Goal: Communication & Community: Answer question/provide support

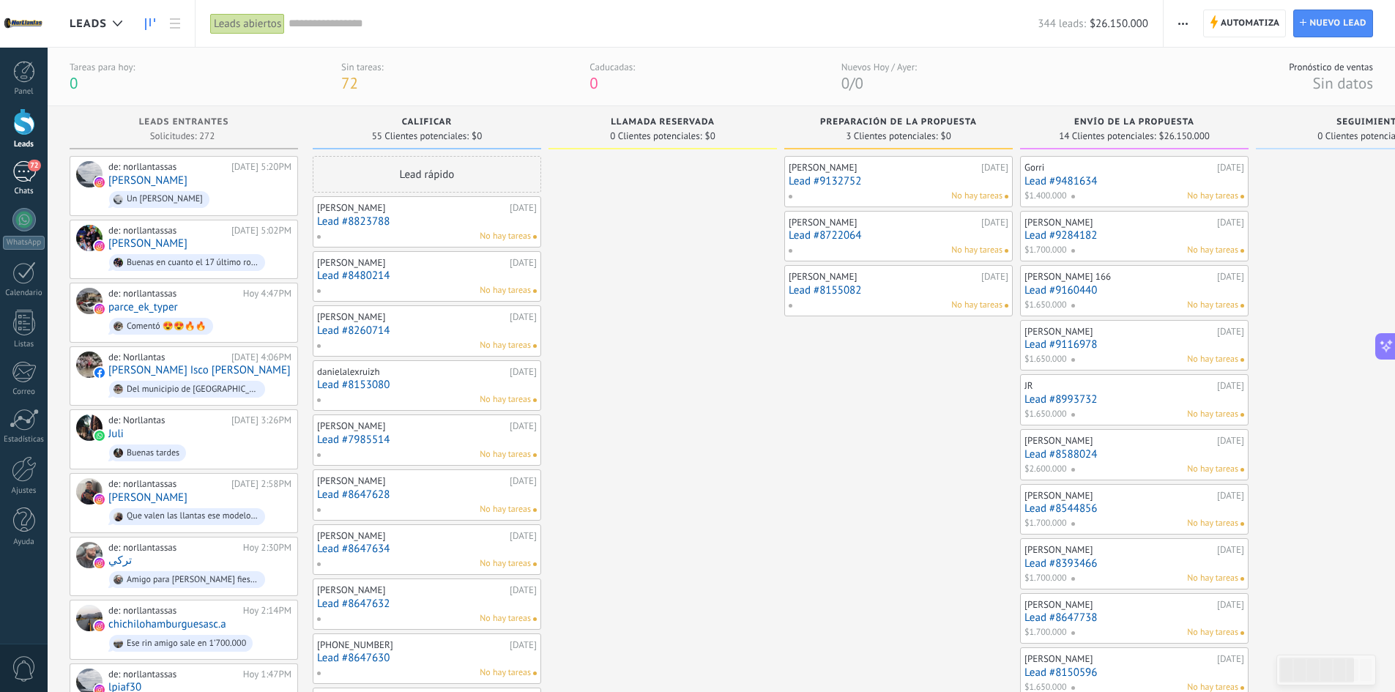
click at [25, 176] on div "72" at bounding box center [23, 171] width 23 height 21
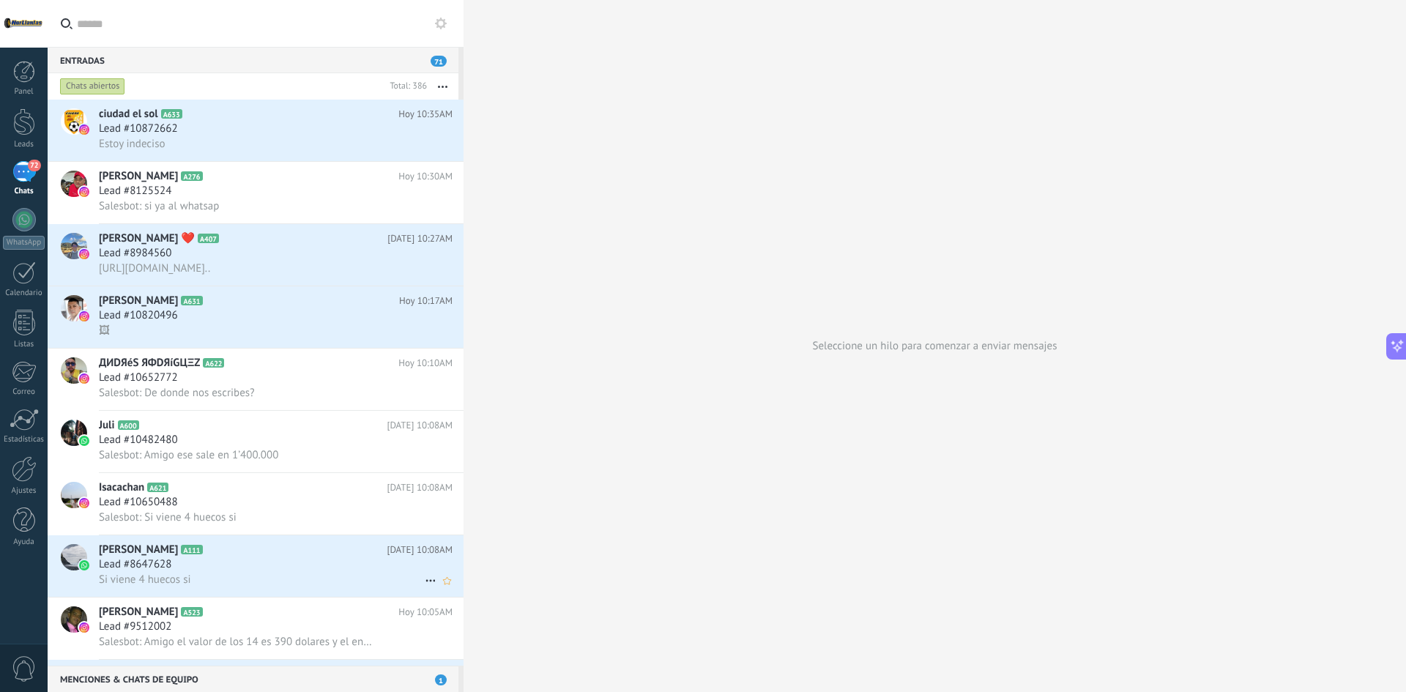
click at [236, 575] on div "Si viene 4 huecos si" at bounding box center [276, 579] width 354 height 15
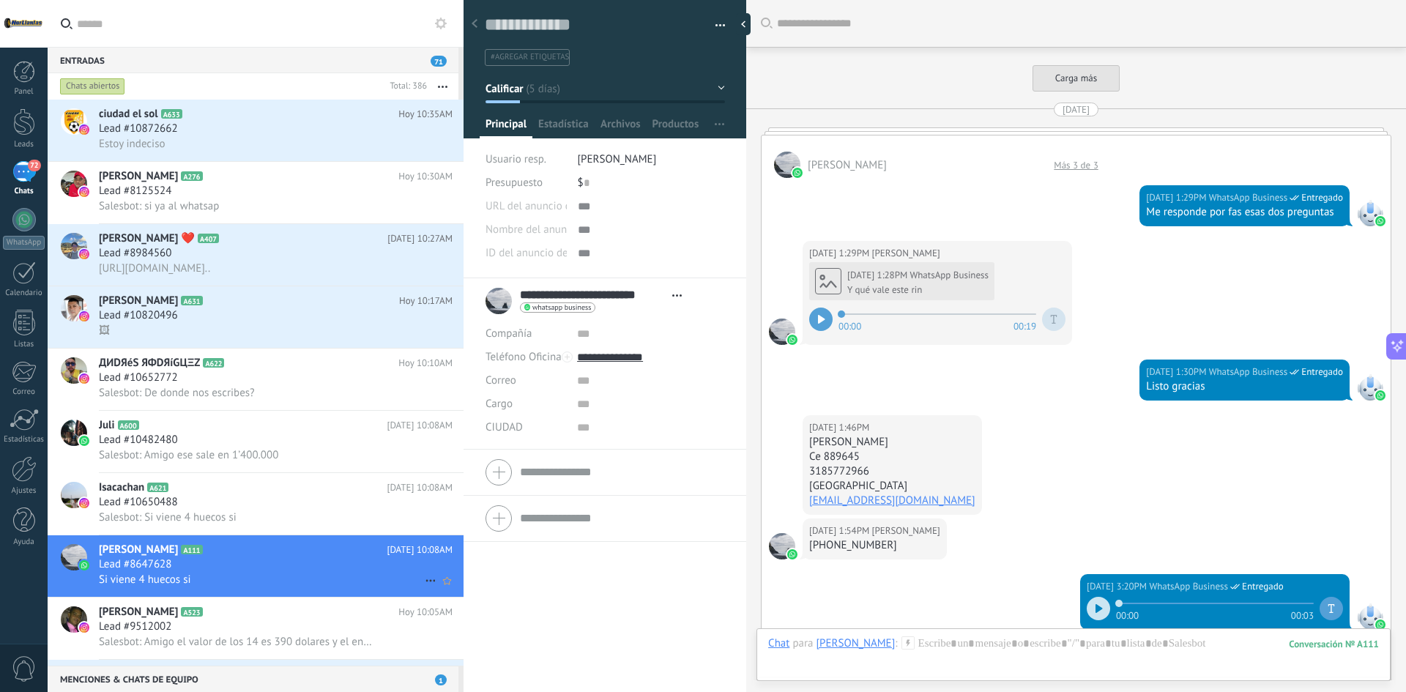
scroll to position [3304, 0]
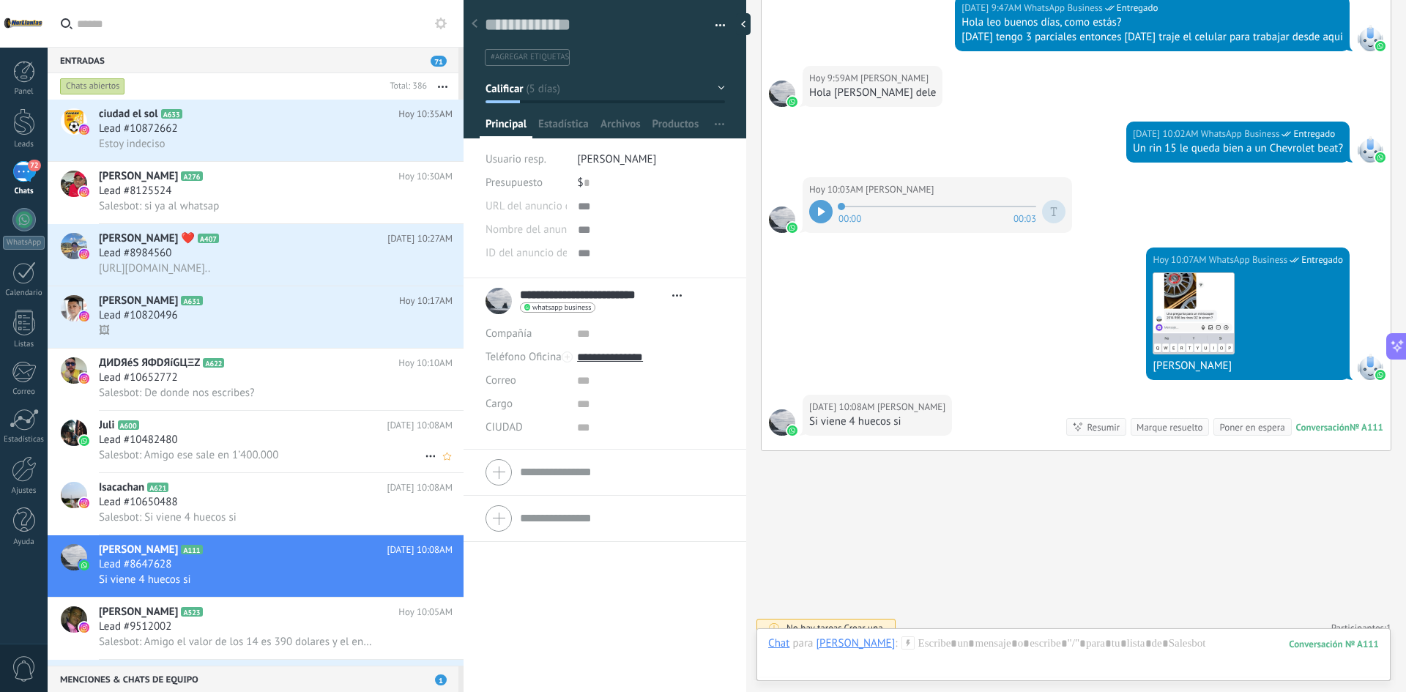
click at [238, 436] on div "Lead #10482480" at bounding box center [276, 440] width 354 height 15
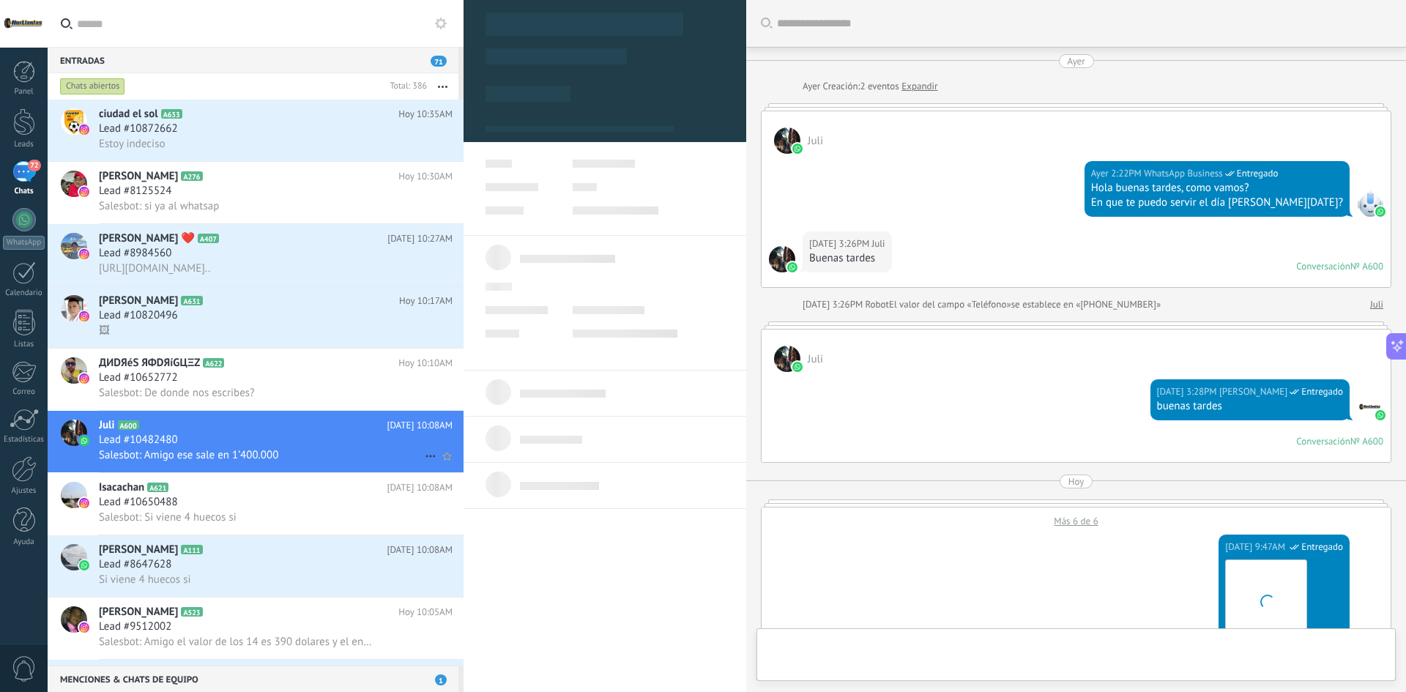
type textarea "**********"
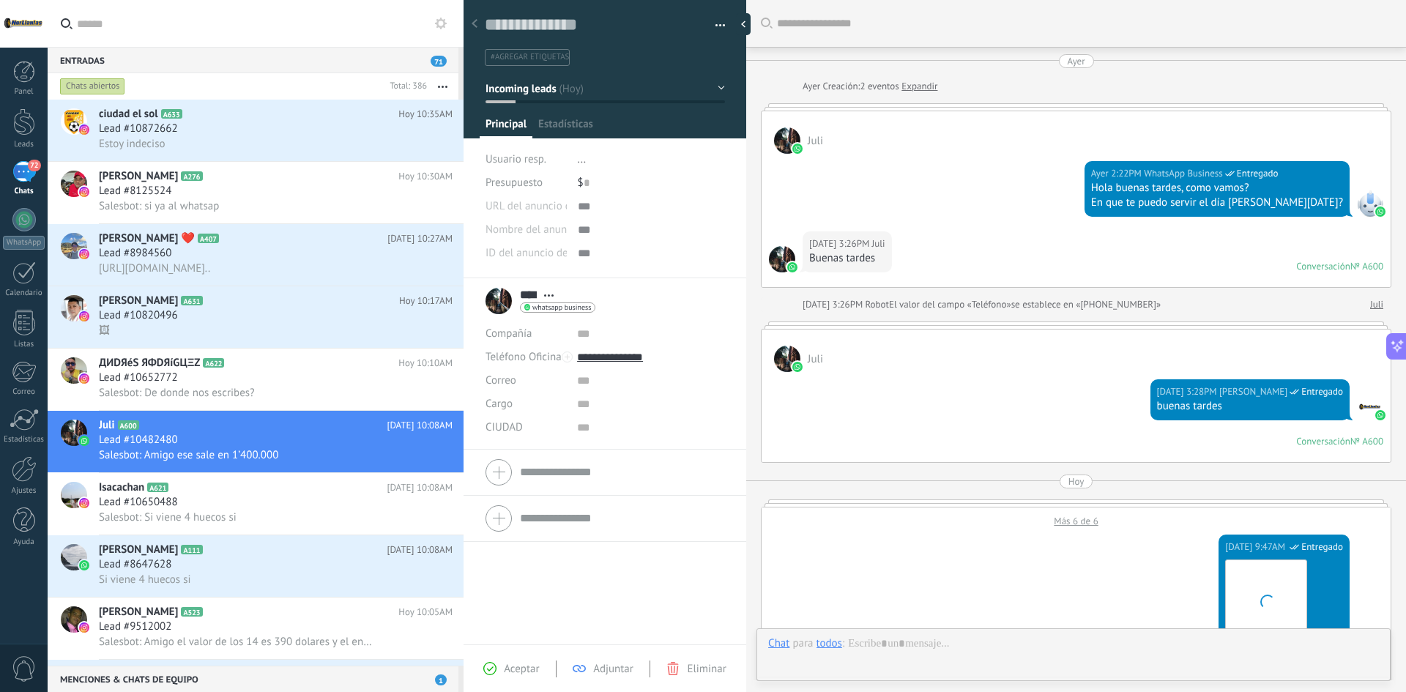
scroll to position [22, 0]
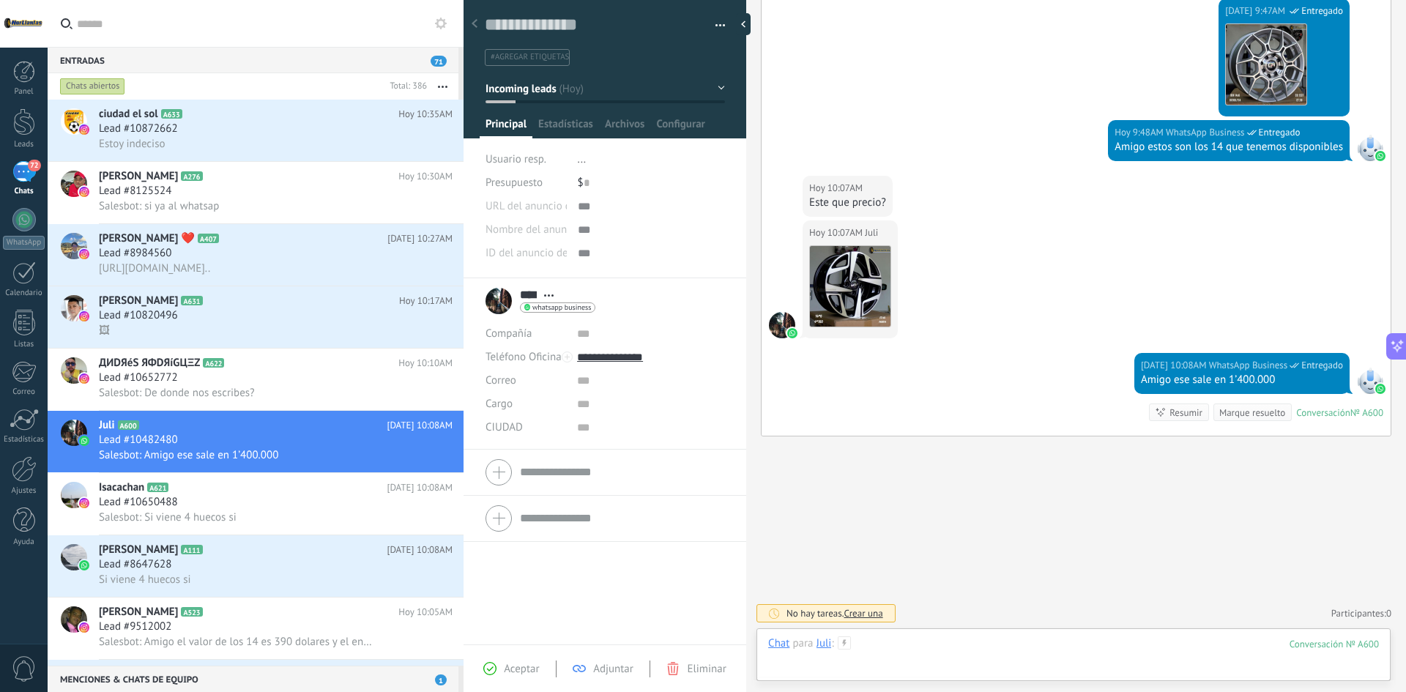
click at [958, 648] on div at bounding box center [1073, 658] width 611 height 44
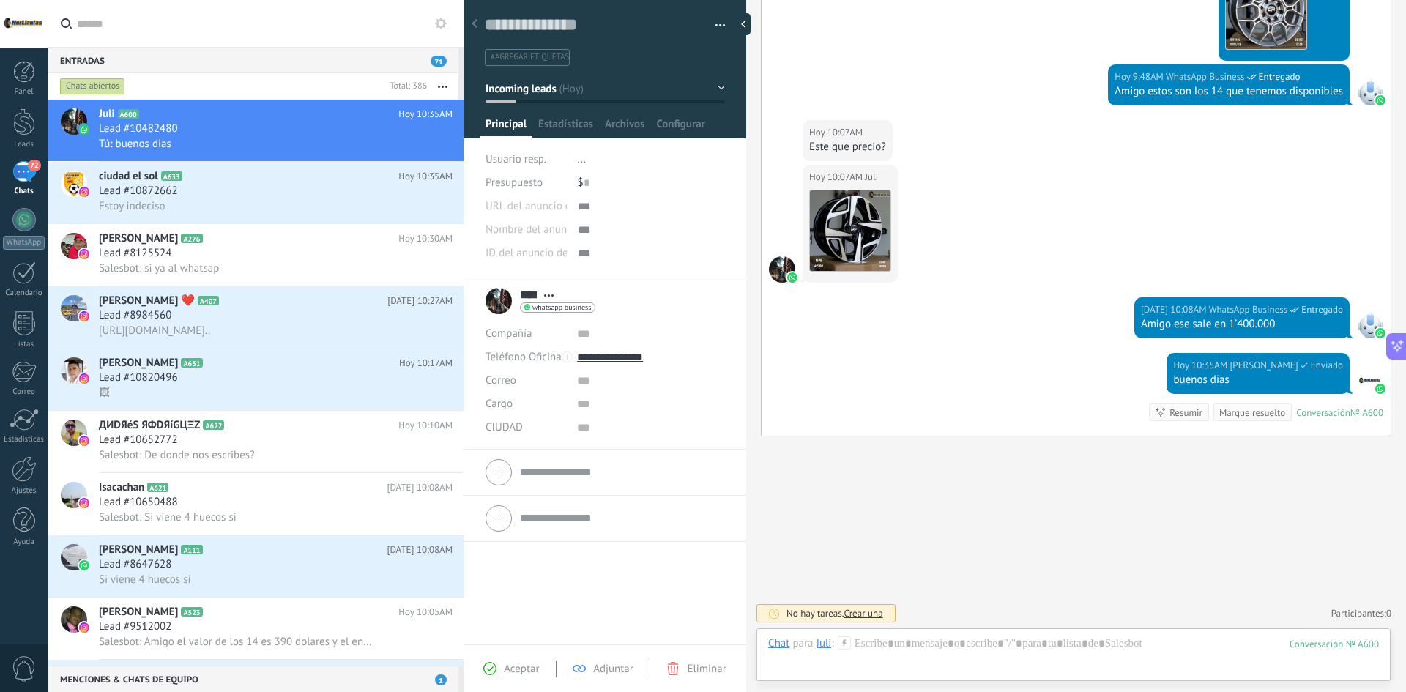
click at [114, 90] on div "Chats abiertos" at bounding box center [92, 87] width 65 height 18
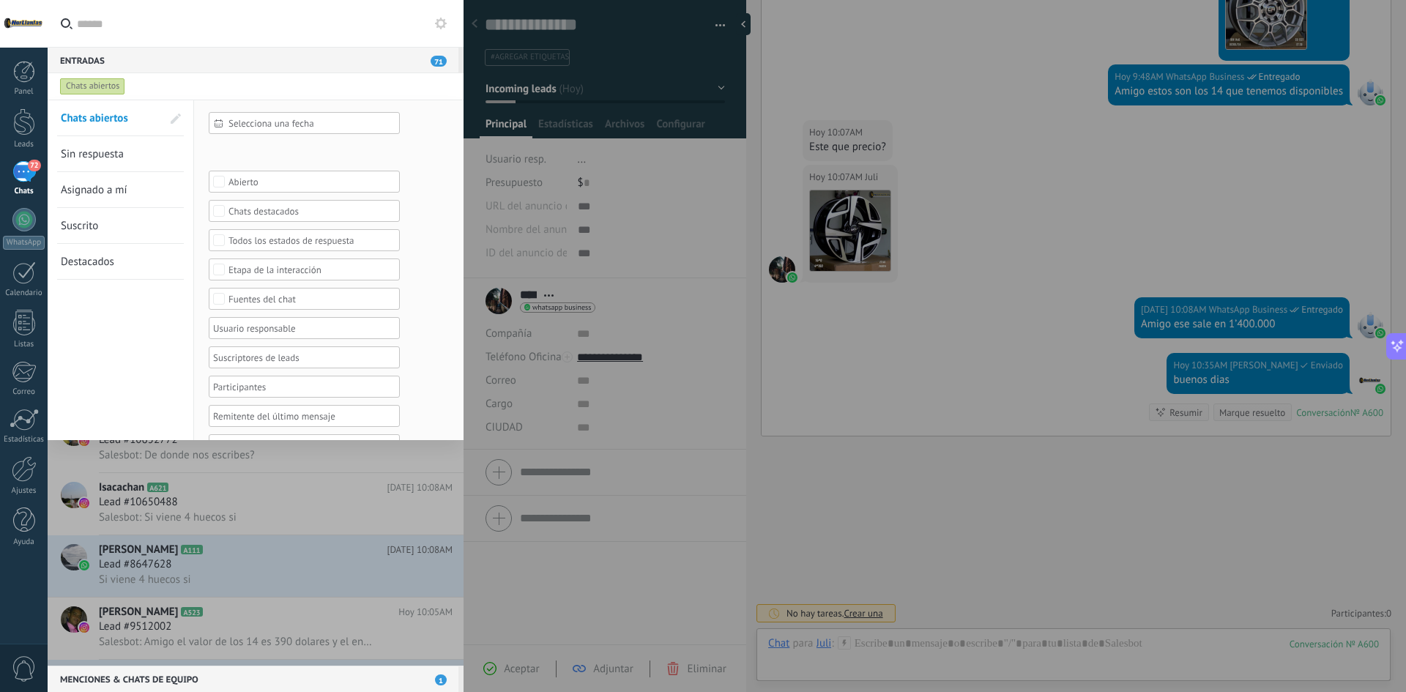
click at [101, 153] on span "Sin respuesta" at bounding box center [92, 154] width 63 height 14
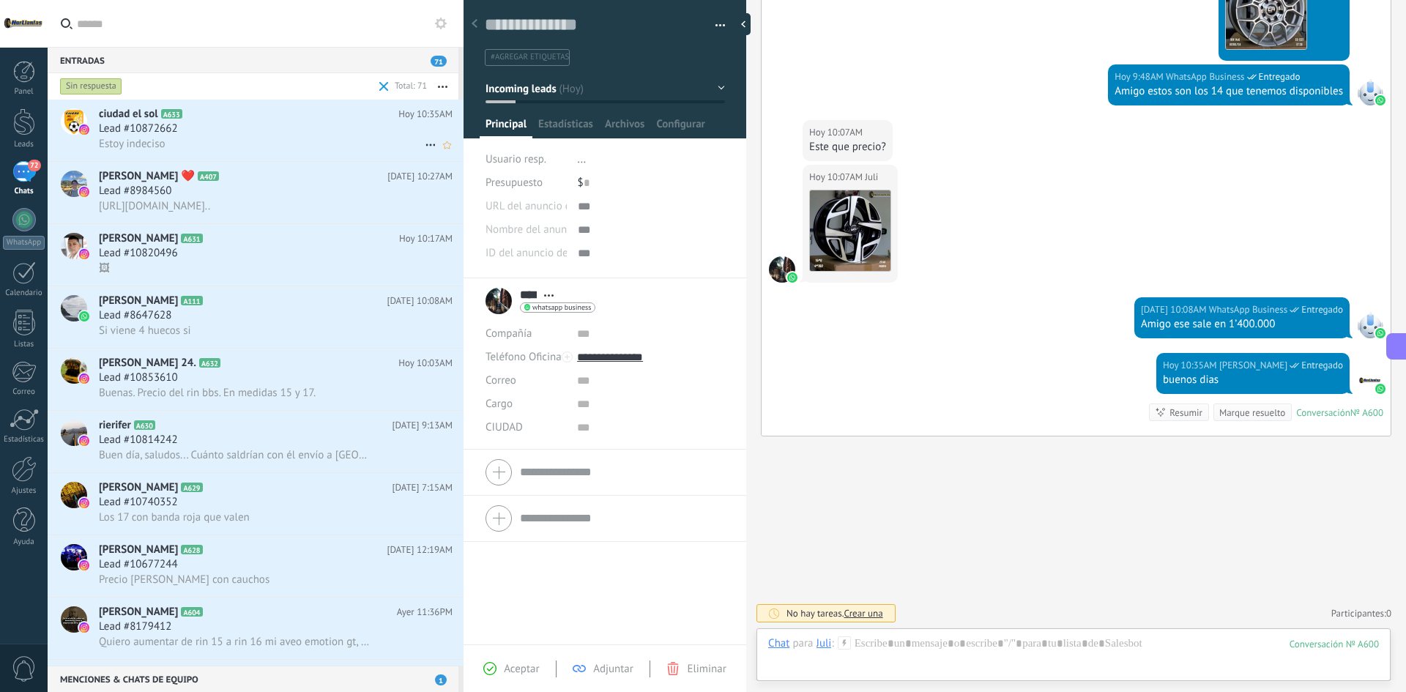
click at [169, 104] on div "ciudad el sol A633 [DATE] 10:35AM Lead #10872662 Estoy indeciso" at bounding box center [281, 130] width 365 height 61
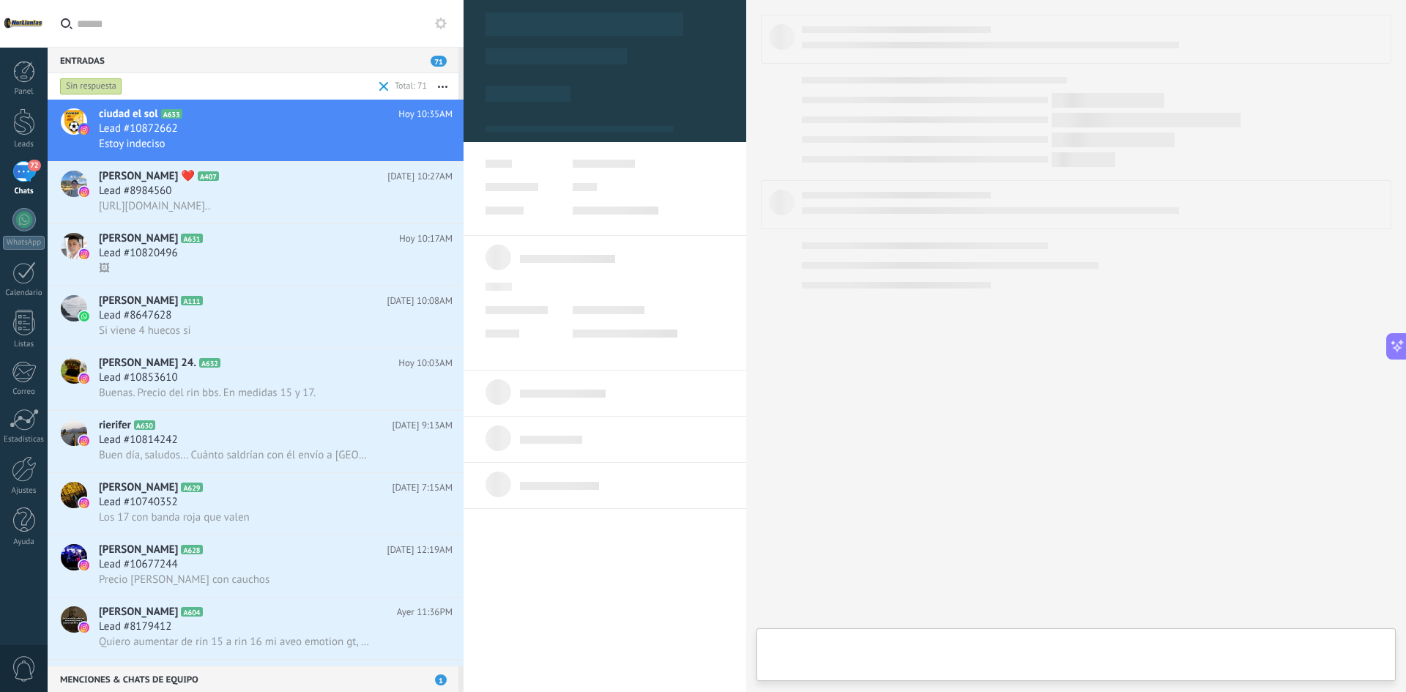
type textarea "**********"
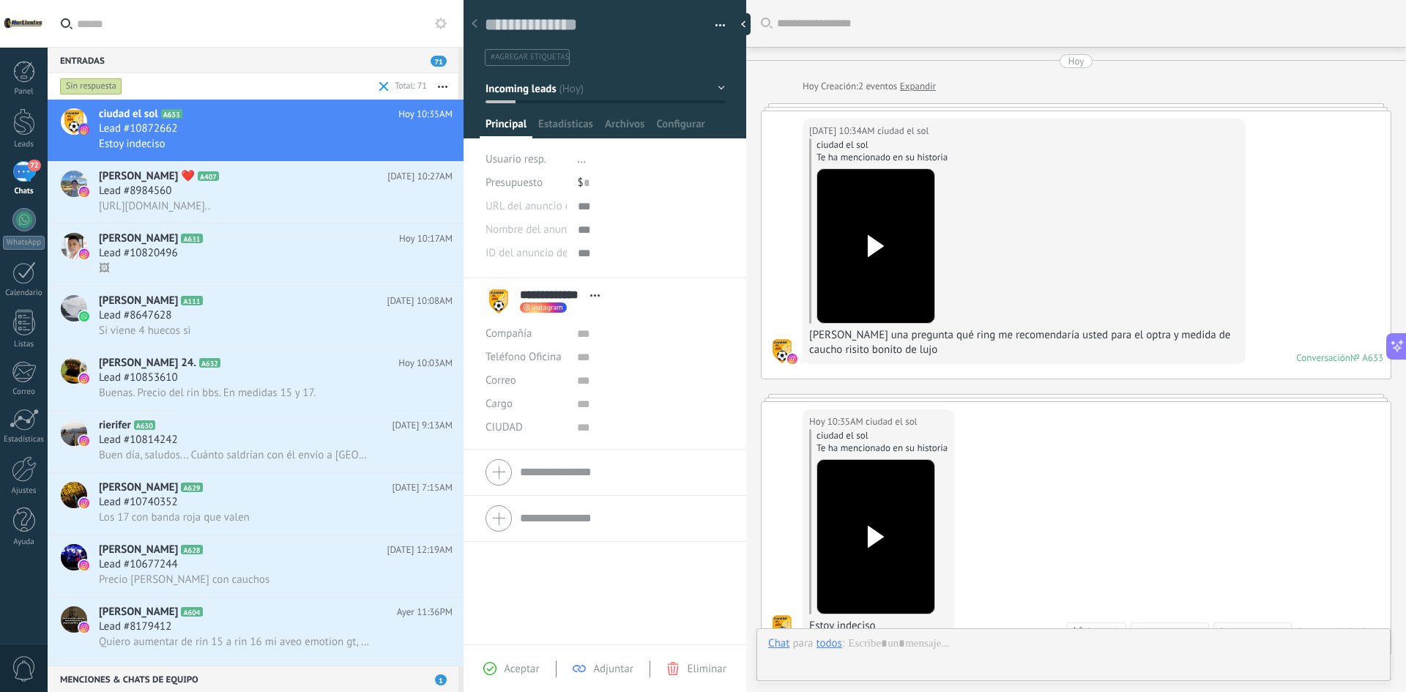
scroll to position [219, 0]
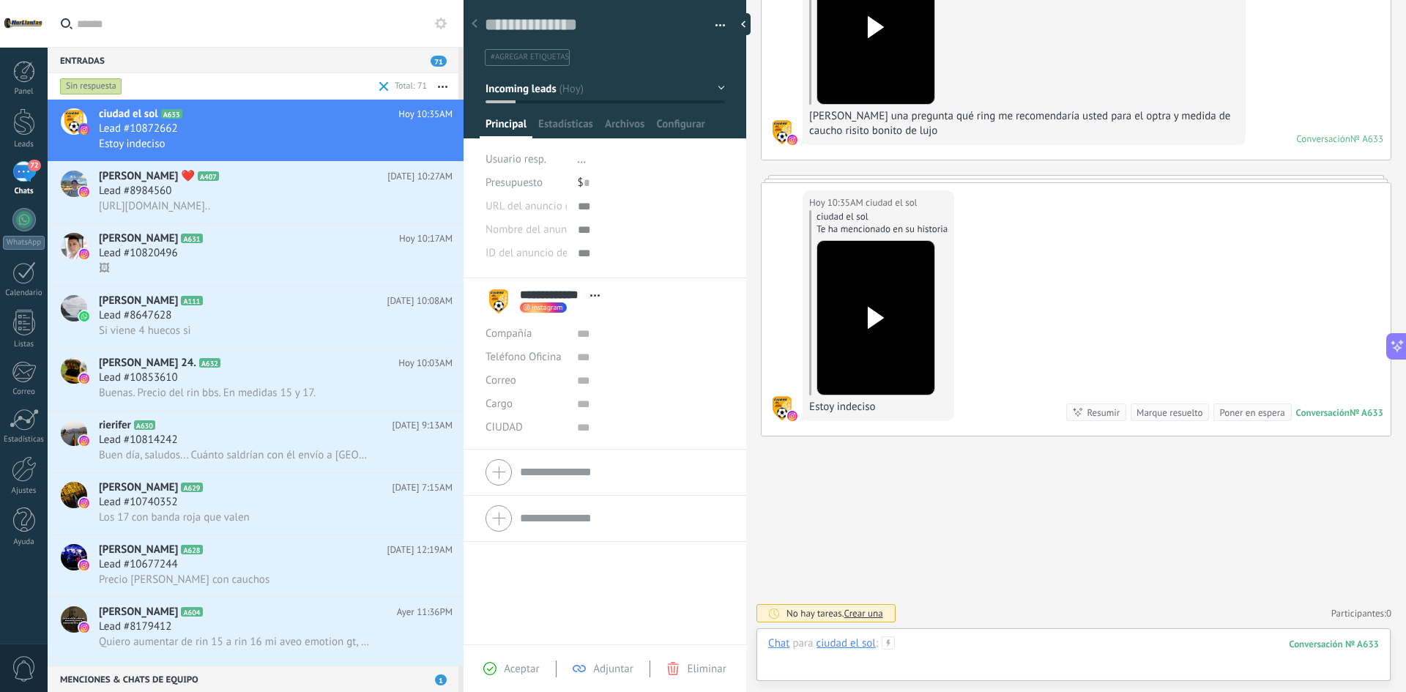
click at [1048, 646] on div at bounding box center [1073, 658] width 611 height 44
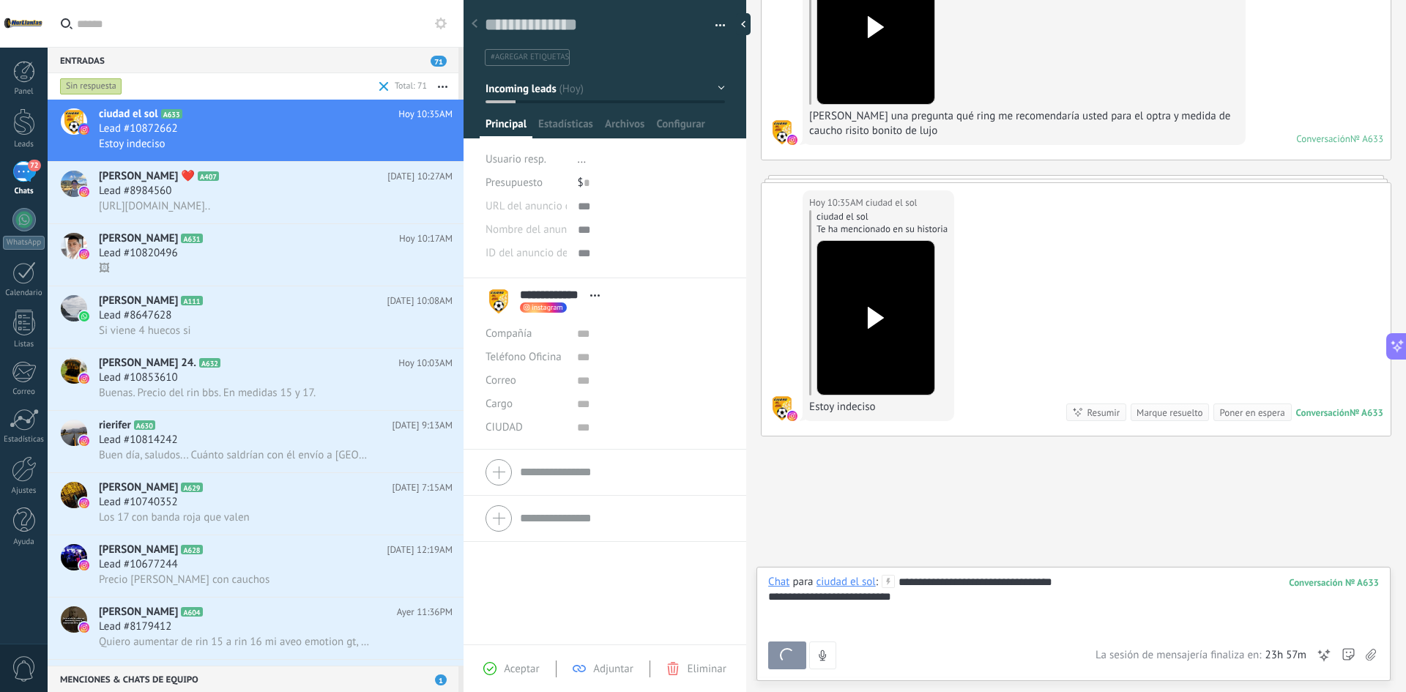
scroll to position [316, 0]
